Goal: Information Seeking & Learning: Learn about a topic

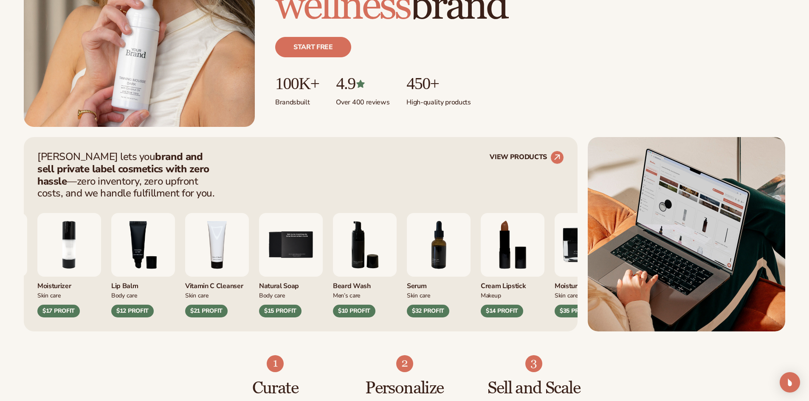
scroll to position [255, 0]
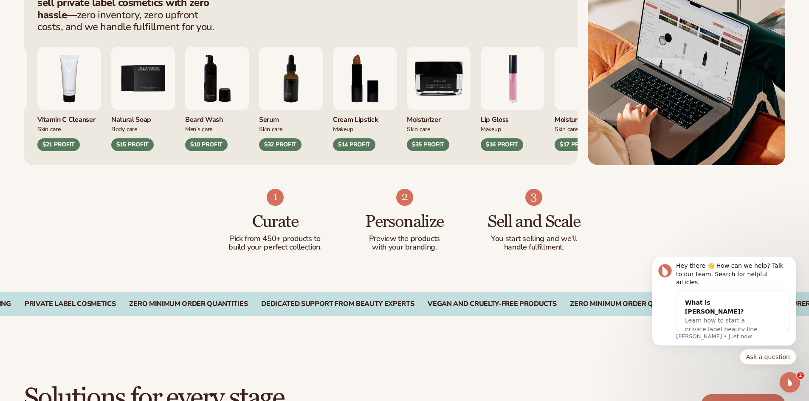
click at [460, 93] on img "9 / 9" at bounding box center [439, 79] width 64 height 64
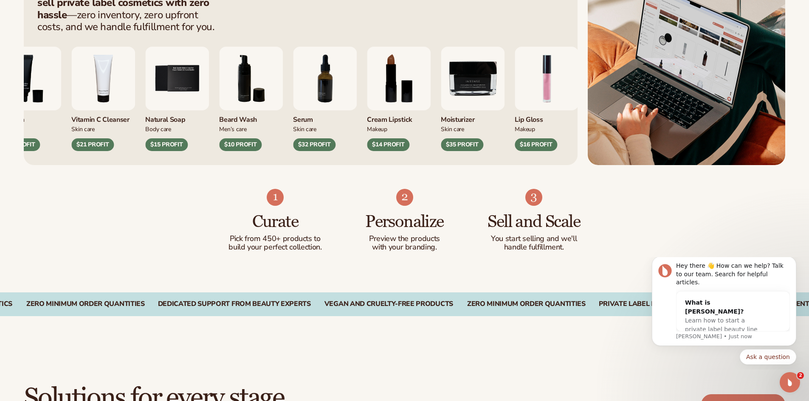
click at [454, 145] on div "$35 PROFIT" at bounding box center [462, 144] width 42 height 13
click at [460, 92] on img "9 / 9" at bounding box center [473, 79] width 64 height 64
click at [556, 83] on img "1 / 9" at bounding box center [547, 79] width 64 height 64
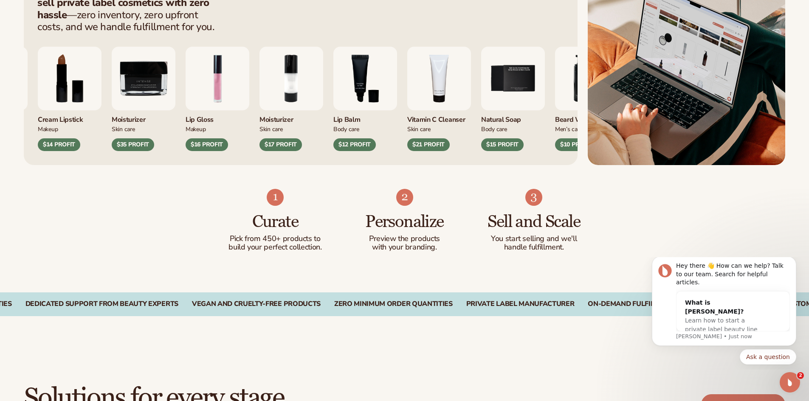
click at [186, 122] on div "Lip Gloss Makeup $16 PROFIT" at bounding box center [218, 99] width 64 height 104
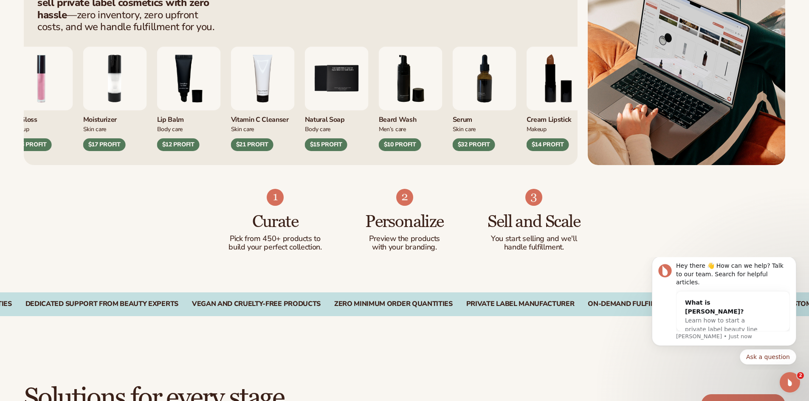
click at [379, 107] on img "6 / 9" at bounding box center [411, 79] width 64 height 64
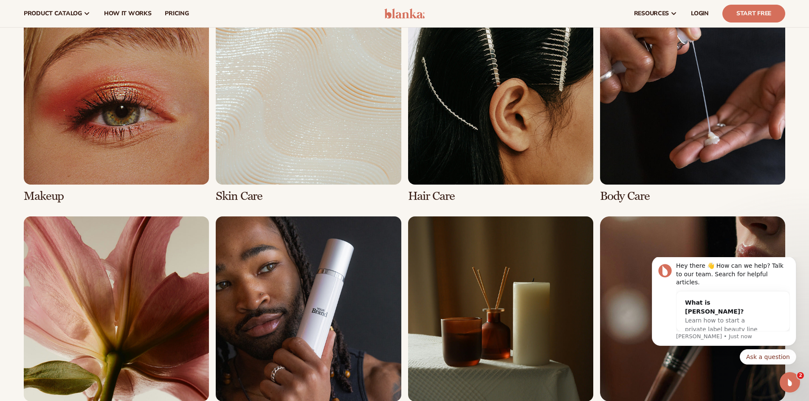
scroll to position [1784, 0]
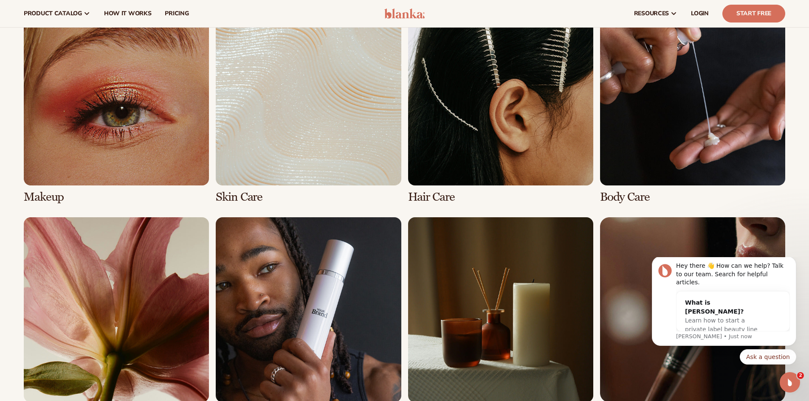
click at [136, 153] on link "1 / 8" at bounding box center [116, 101] width 185 height 203
click at [31, 198] on link "1 / 8" at bounding box center [116, 101] width 185 height 203
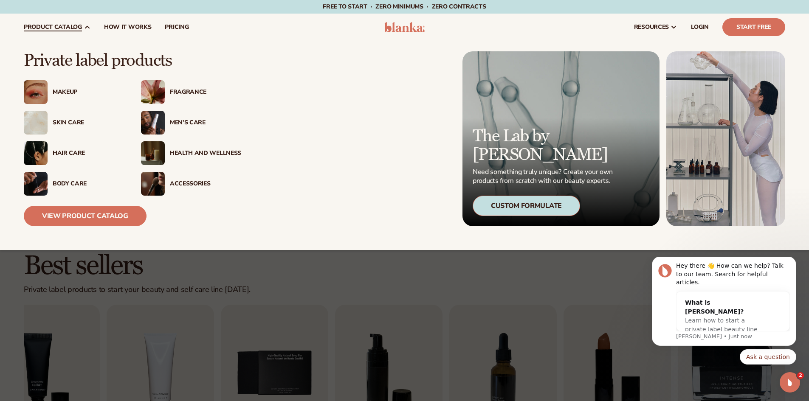
click at [65, 89] on div "Makeup" at bounding box center [88, 92] width 71 height 7
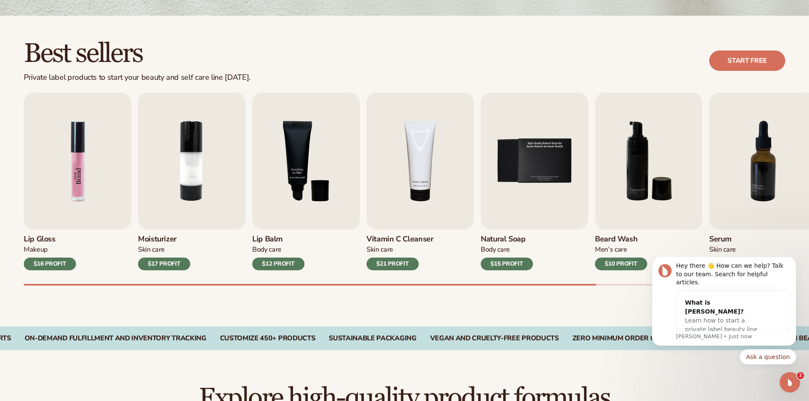
click at [72, 192] on img "1 / 9" at bounding box center [77, 161] width 107 height 137
click at [81, 157] on img "1 / 9" at bounding box center [77, 161] width 107 height 137
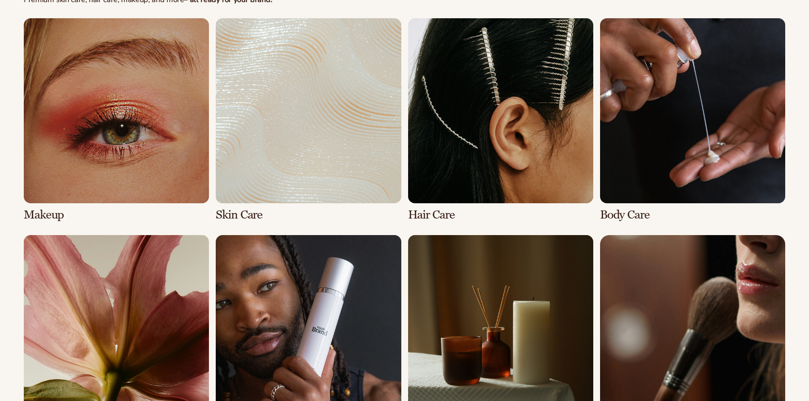
scroll to position [1784, 0]
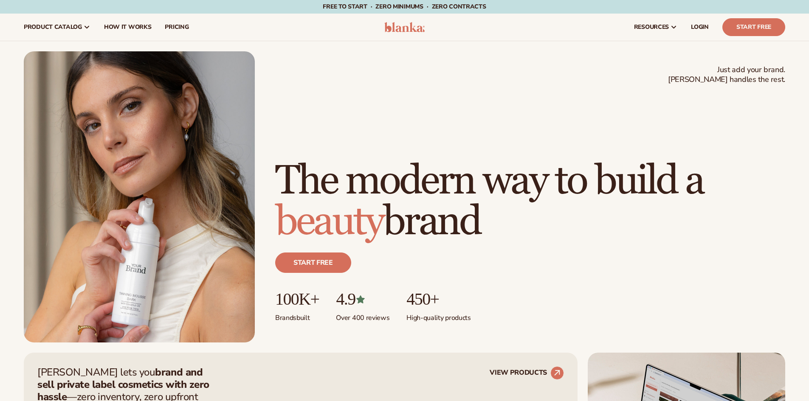
scroll to position [255, 0]
